Goal: Transaction & Acquisition: Purchase product/service

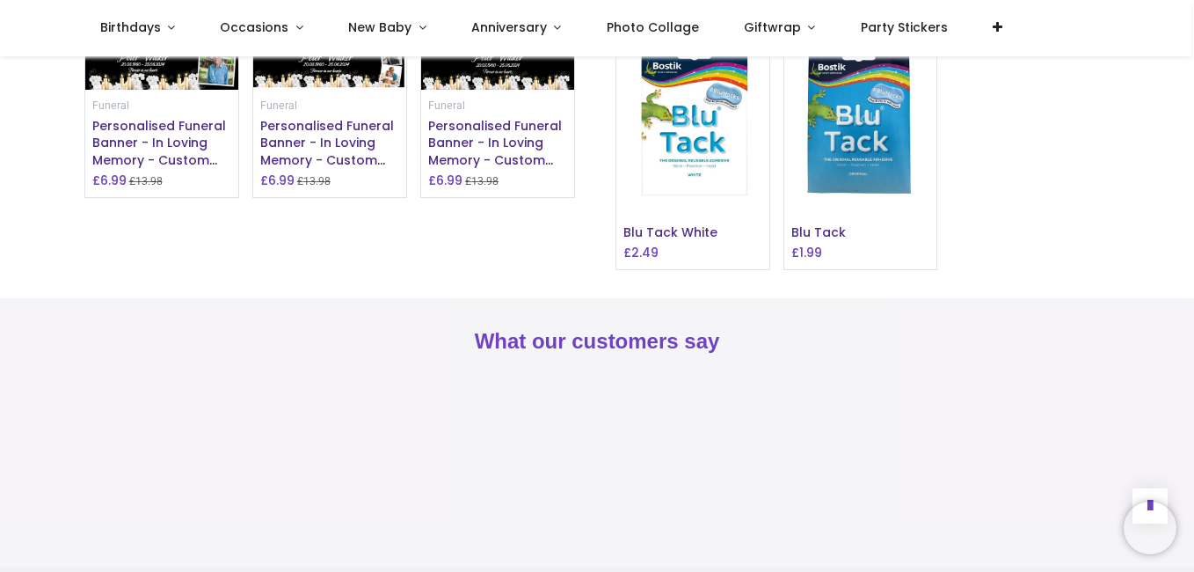
scroll to position [1459, 0]
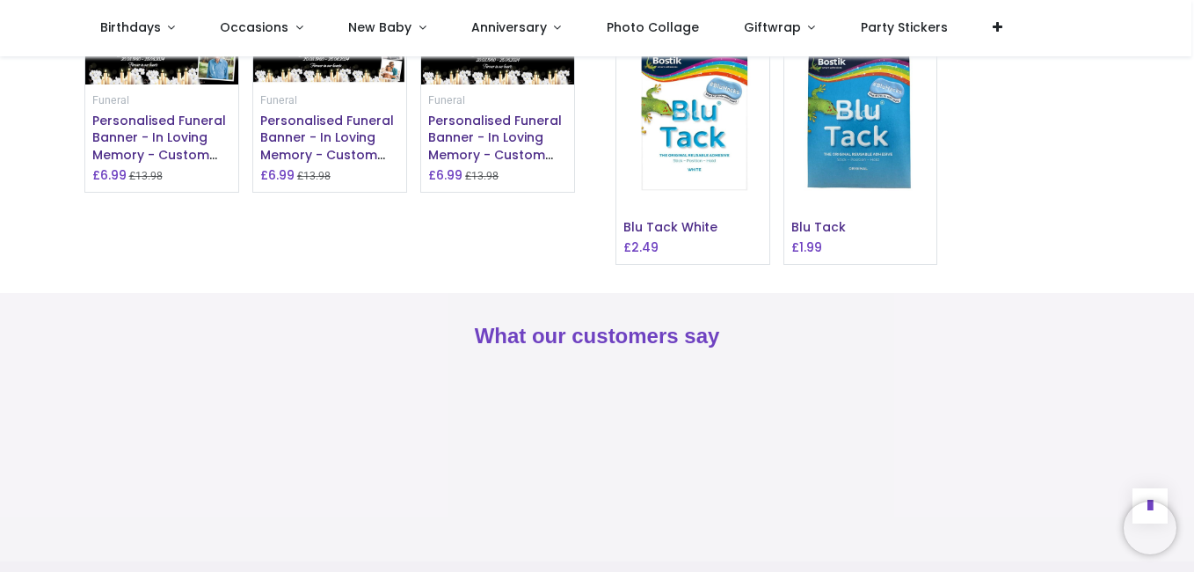
click at [130, 84] on img at bounding box center [161, 61] width 153 height 46
